Goal: Transaction & Acquisition: Purchase product/service

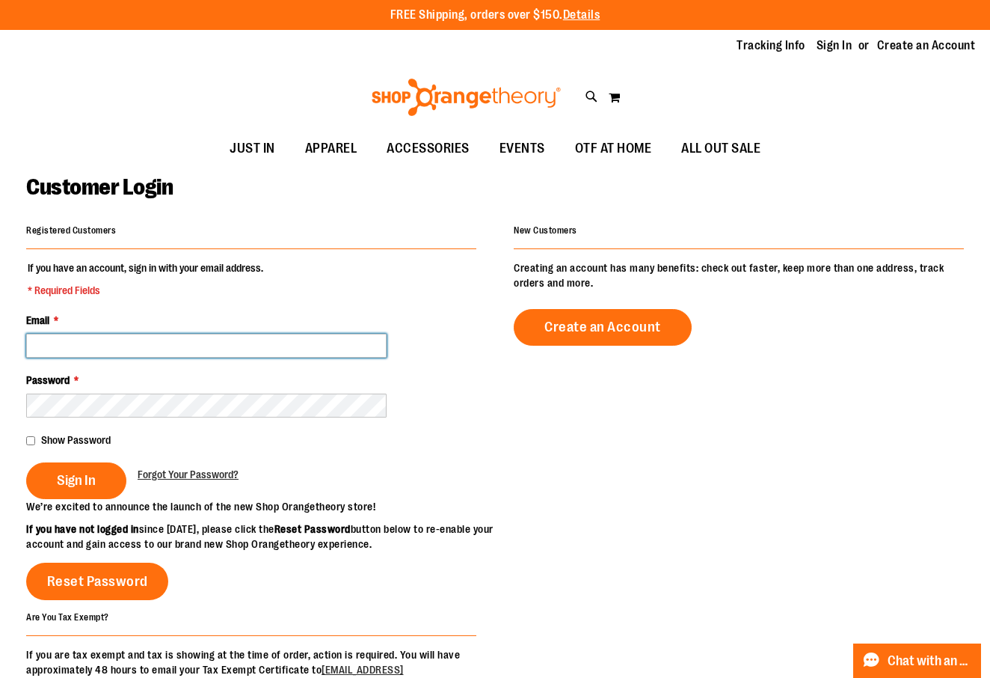
type input "**********"
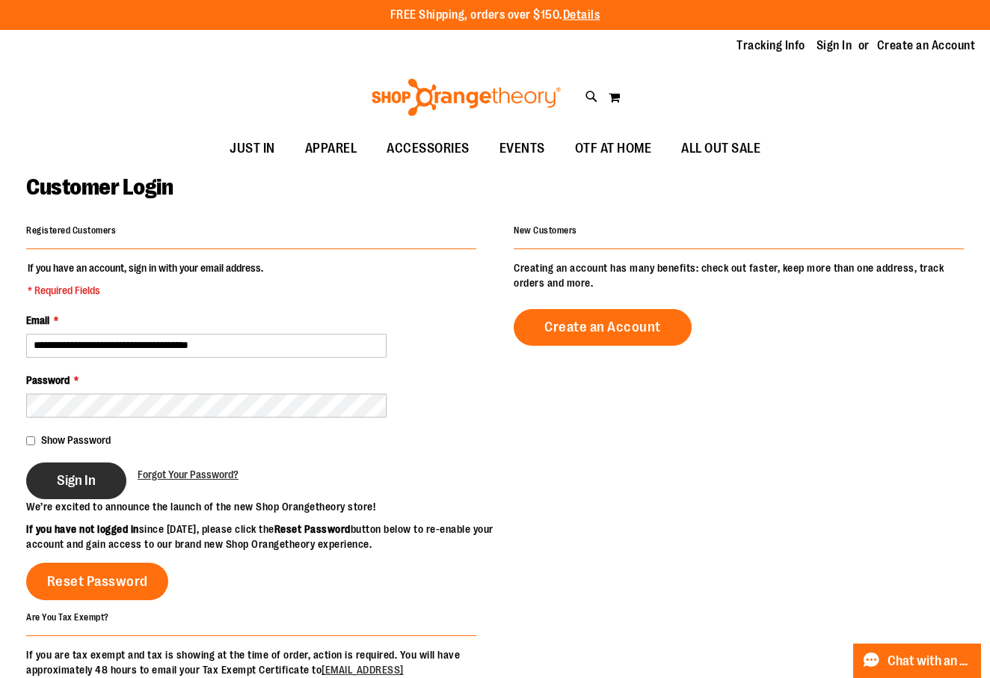
click at [67, 491] on button "Sign In" at bounding box center [76, 480] width 100 height 37
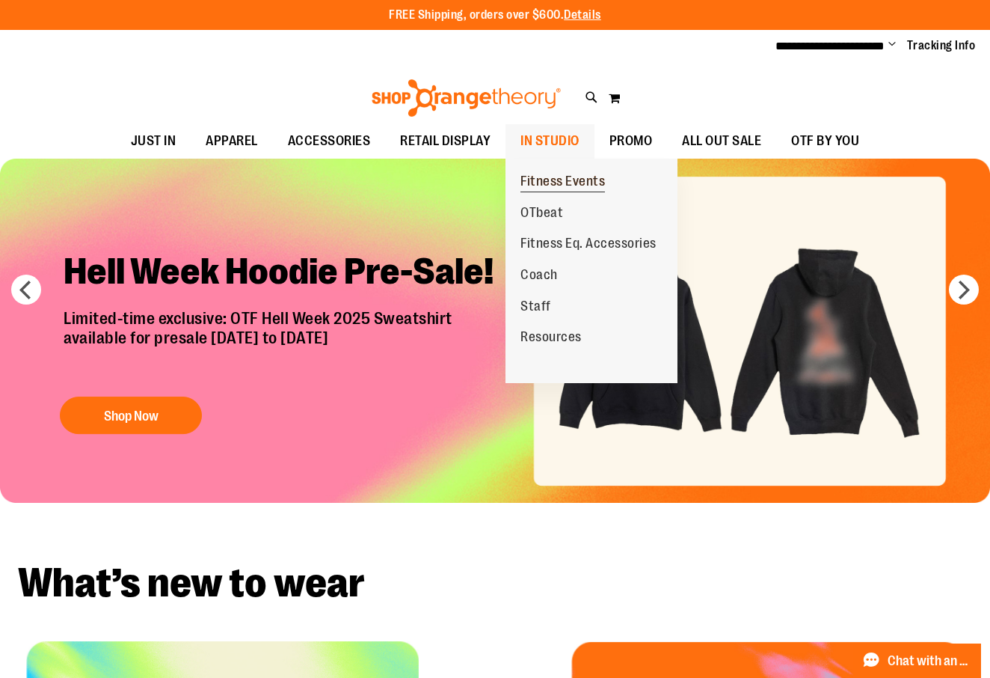
click at [565, 174] on span "Fitness Events" at bounding box center [563, 183] width 85 height 19
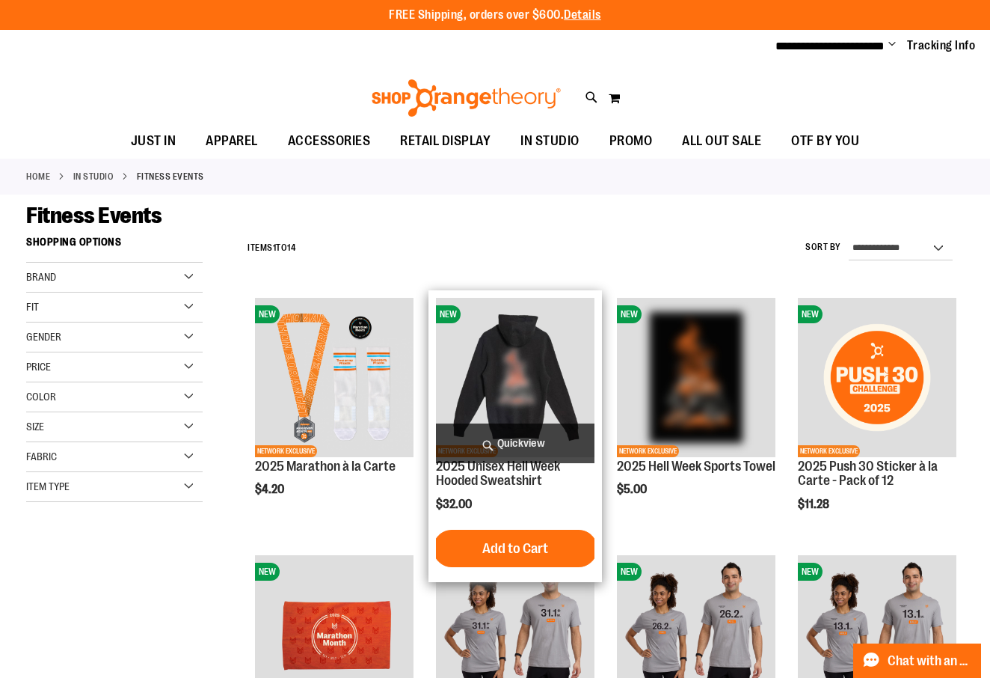
click at [527, 372] on img "product" at bounding box center [515, 377] width 159 height 159
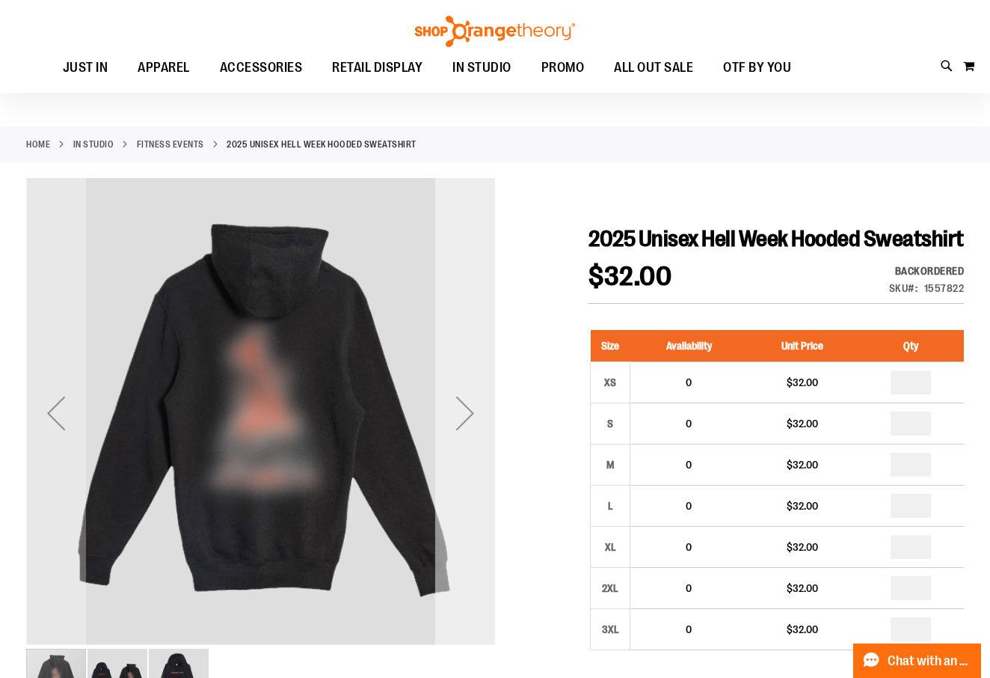
scroll to position [31, 0]
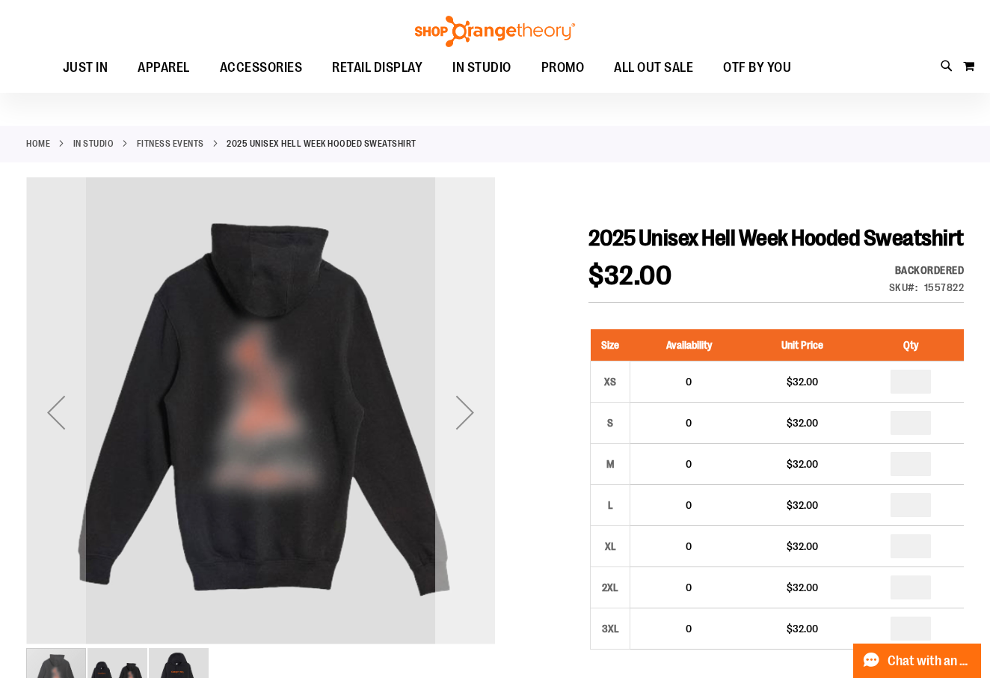
click at [473, 400] on div "Next" at bounding box center [465, 412] width 60 height 60
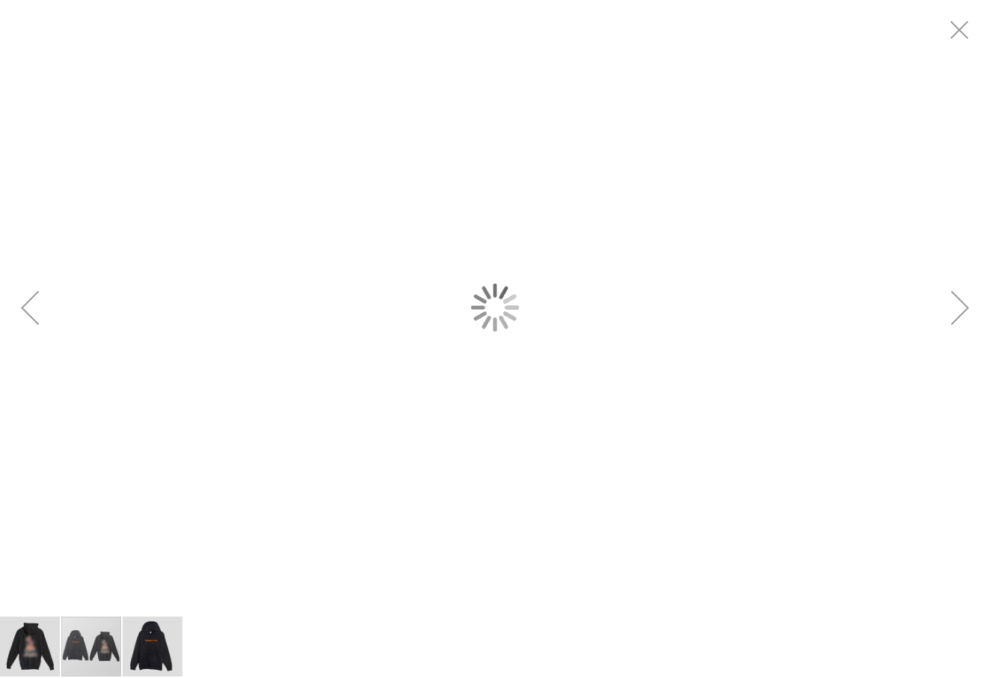
scroll to position [0, 0]
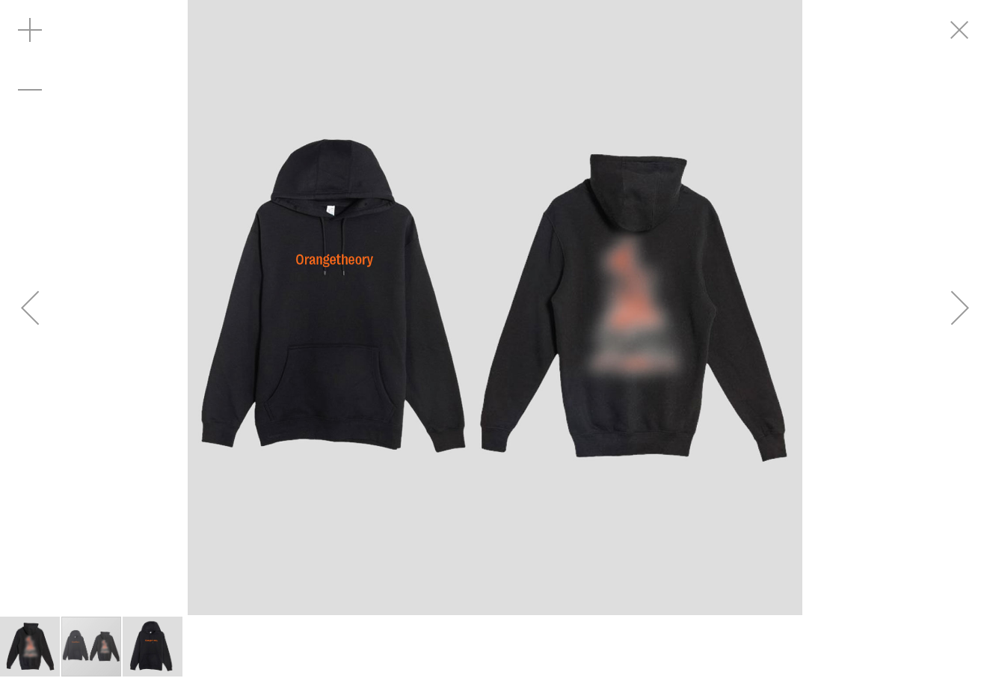
click at [643, 298] on img "carousel" at bounding box center [495, 307] width 615 height 615
click at [124, 640] on img "image 3 of 3" at bounding box center [153, 646] width 60 height 60
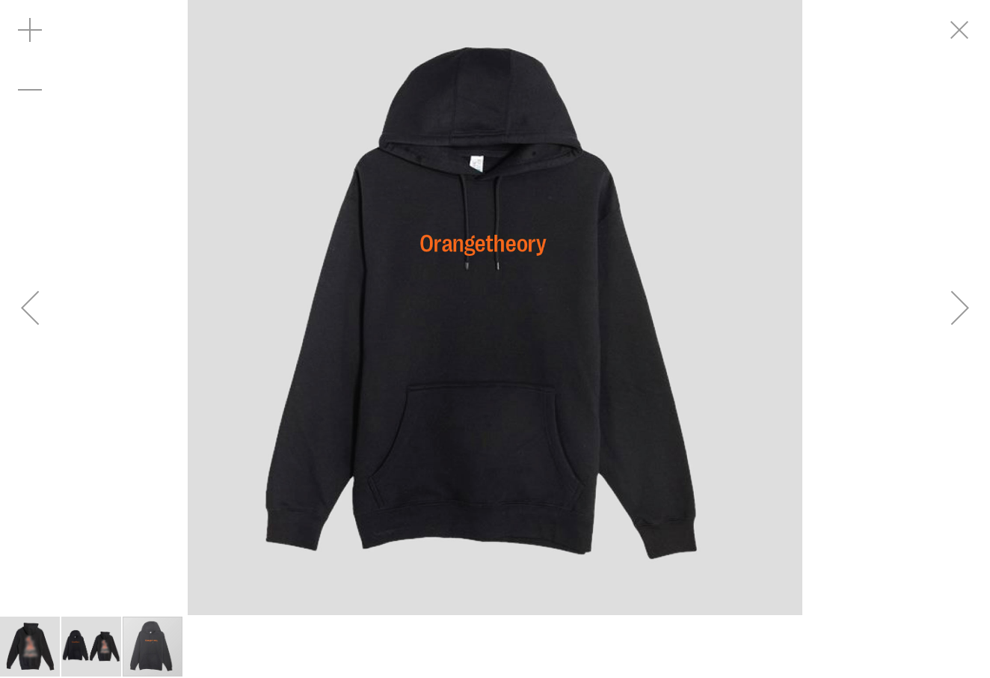
click at [19, 636] on img "image 1 of 3" at bounding box center [30, 646] width 60 height 60
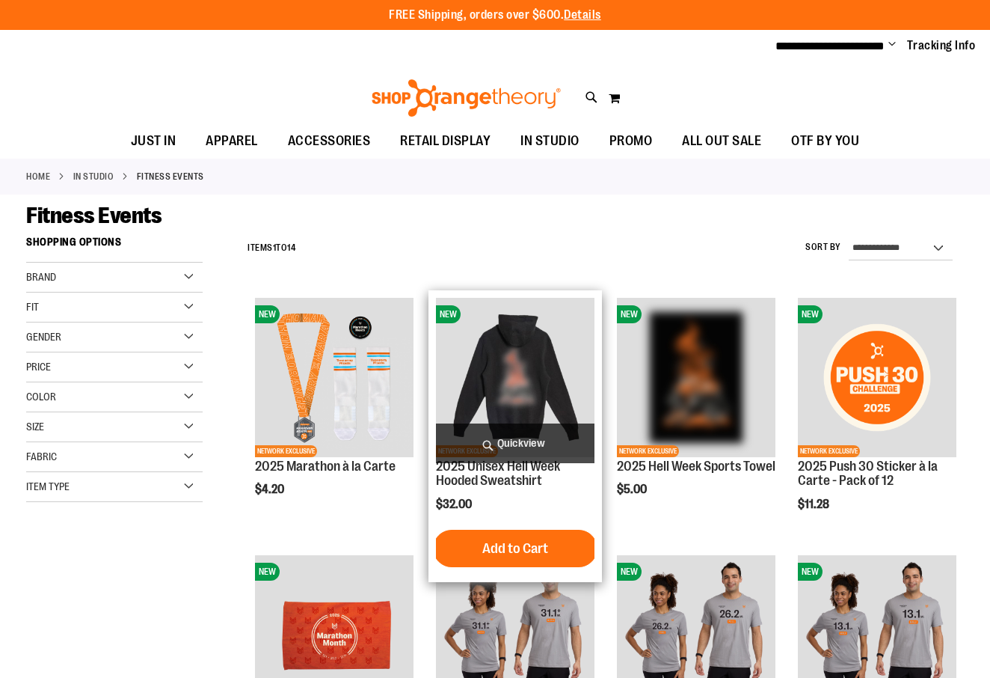
click at [559, 378] on img "product" at bounding box center [515, 377] width 159 height 159
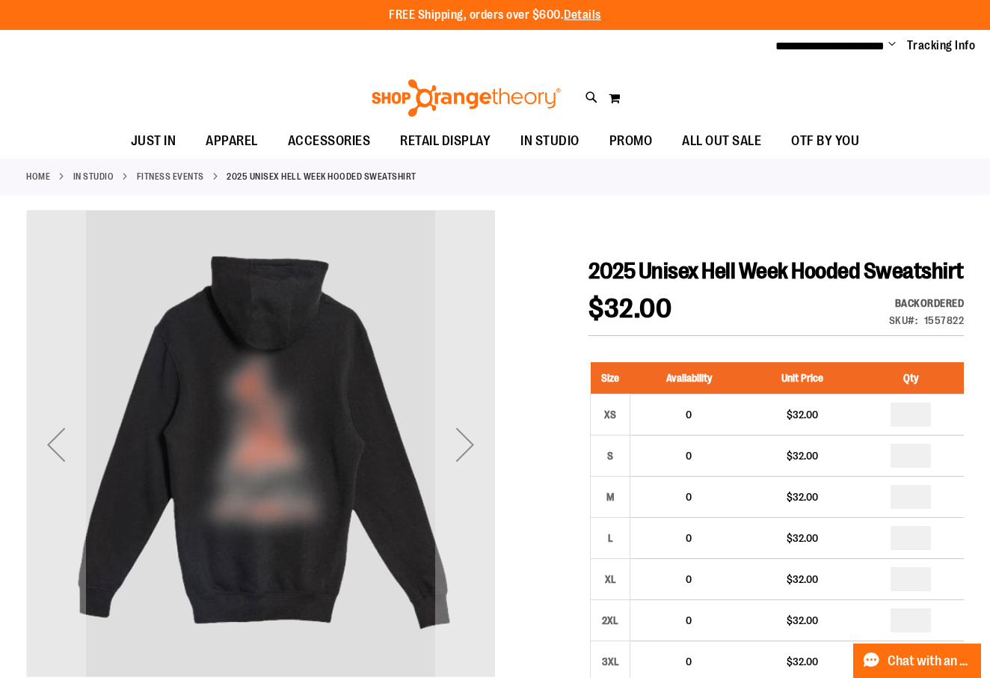
scroll to position [281, 0]
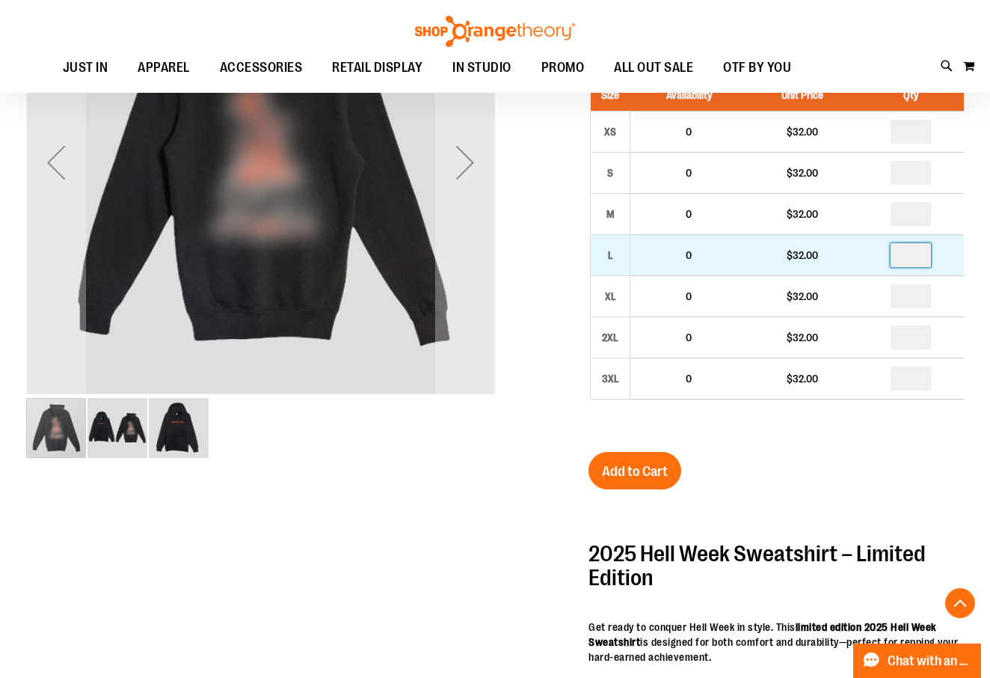
click at [926, 267] on input "number" at bounding box center [911, 255] width 40 height 24
type input "*"
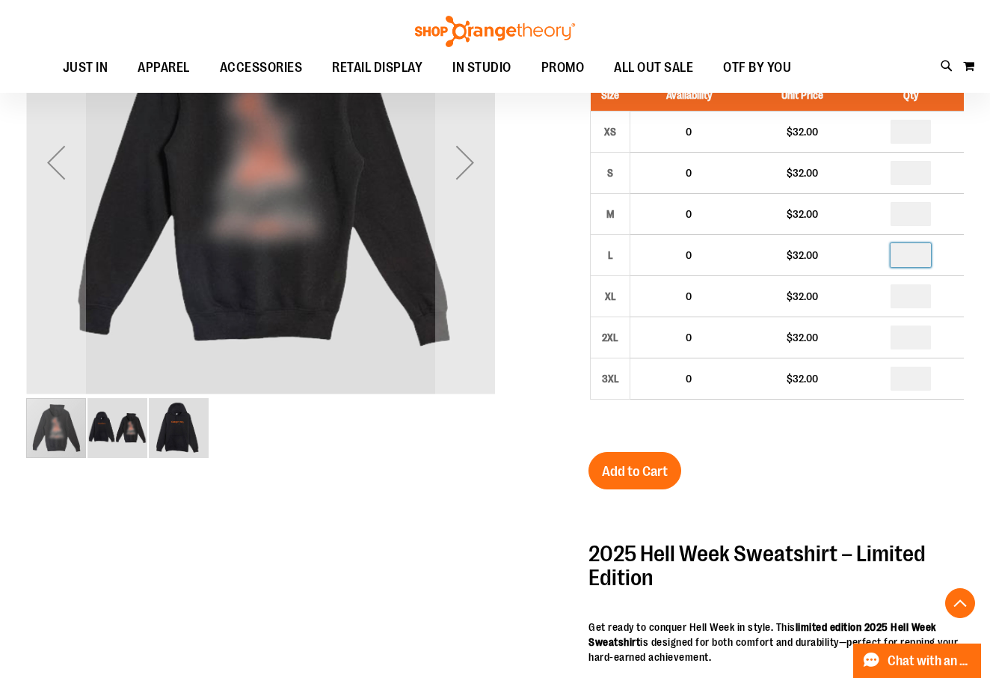
click at [543, 182] on div at bounding box center [495, 505] width 938 height 1156
click at [123, 423] on img "image 2 of 3" at bounding box center [118, 428] width 60 height 60
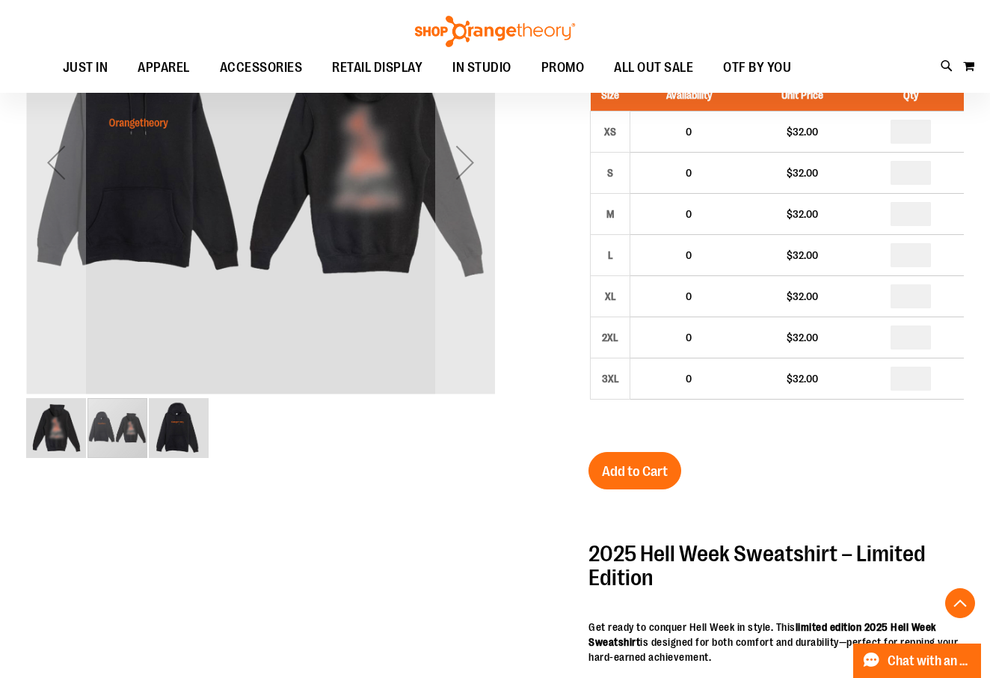
scroll to position [109, 0]
